Goal: Task Accomplishment & Management: Use online tool/utility

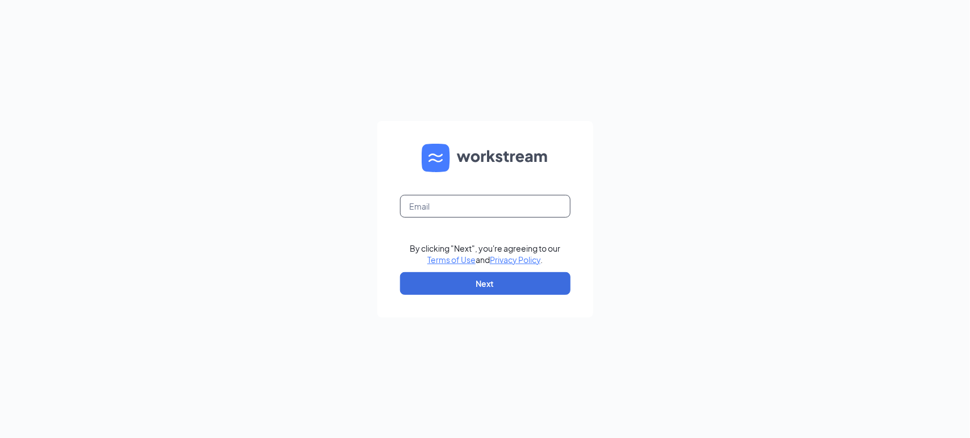
click at [518, 199] on input "text" at bounding box center [485, 206] width 170 height 23
type input "[EMAIL_ADDRESS][DOMAIN_NAME]"
click at [502, 277] on button "Next" at bounding box center [485, 283] width 170 height 23
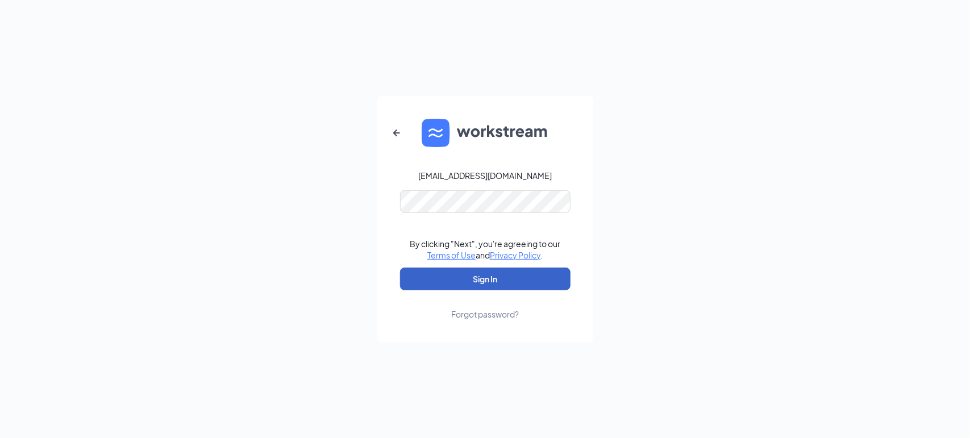
click at [485, 272] on button "Sign In" at bounding box center [485, 279] width 170 height 23
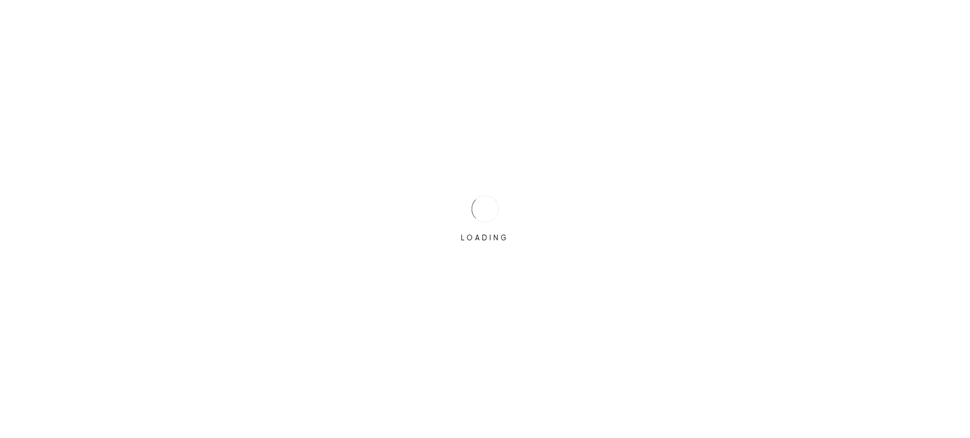
drag, startPoint x: 0, startPoint y: 0, endPoint x: 771, endPoint y: 117, distance: 780.0
click at [771, 117] on div "LOADING" at bounding box center [485, 219] width 970 height 438
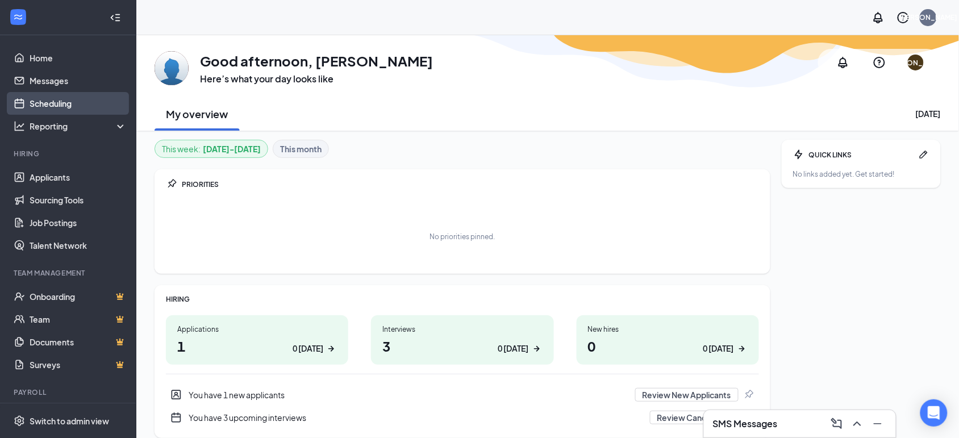
click at [72, 95] on link "Scheduling" at bounding box center [78, 103] width 97 height 23
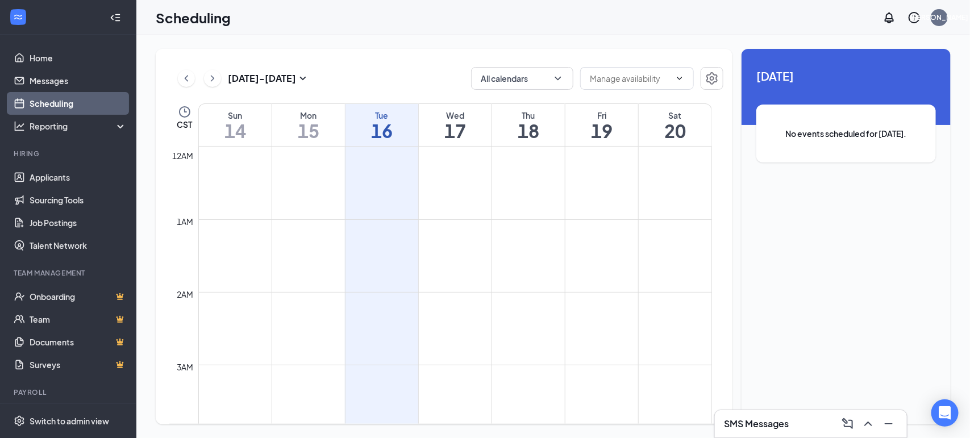
scroll to position [558, 0]
